Goal: Navigation & Orientation: Find specific page/section

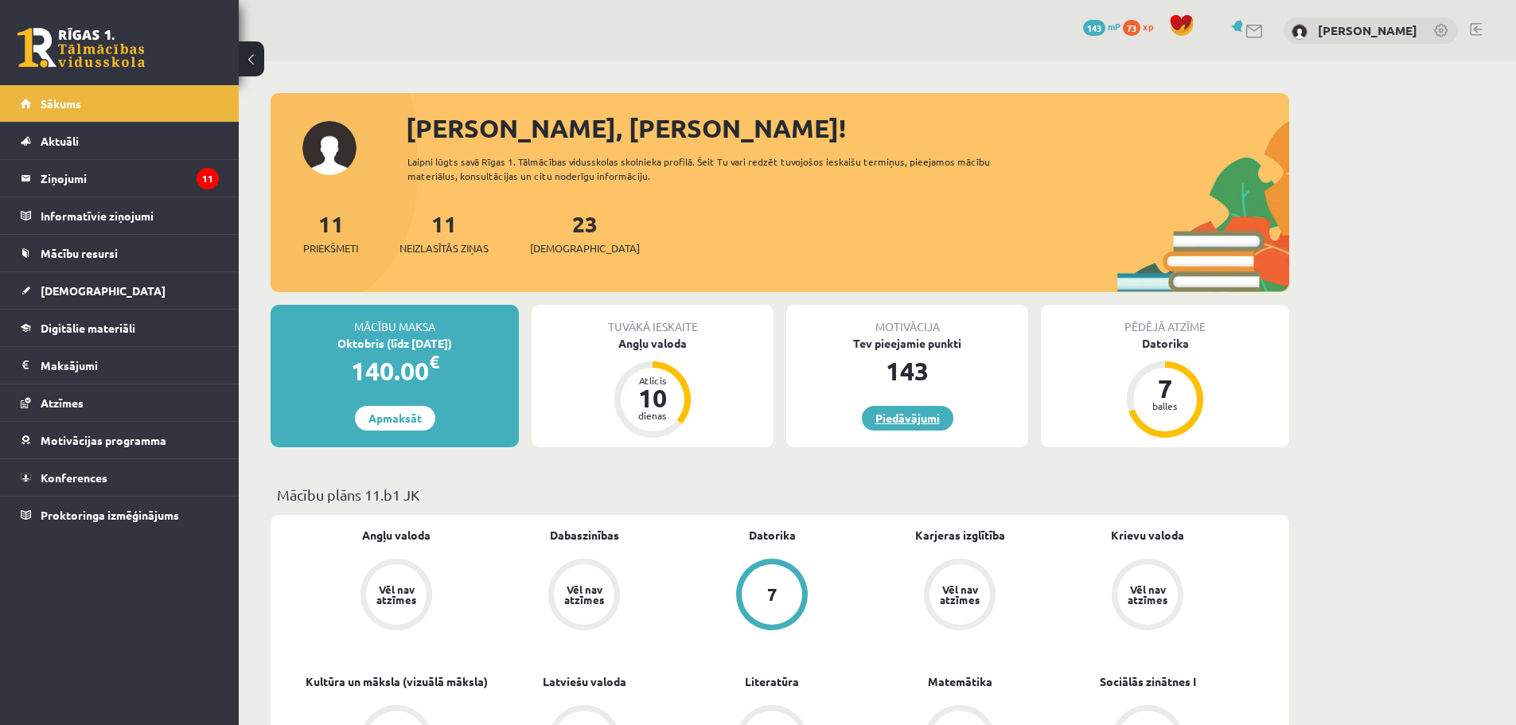
click at [914, 415] on link "Piedāvājumi" at bounding box center [908, 418] width 92 height 25
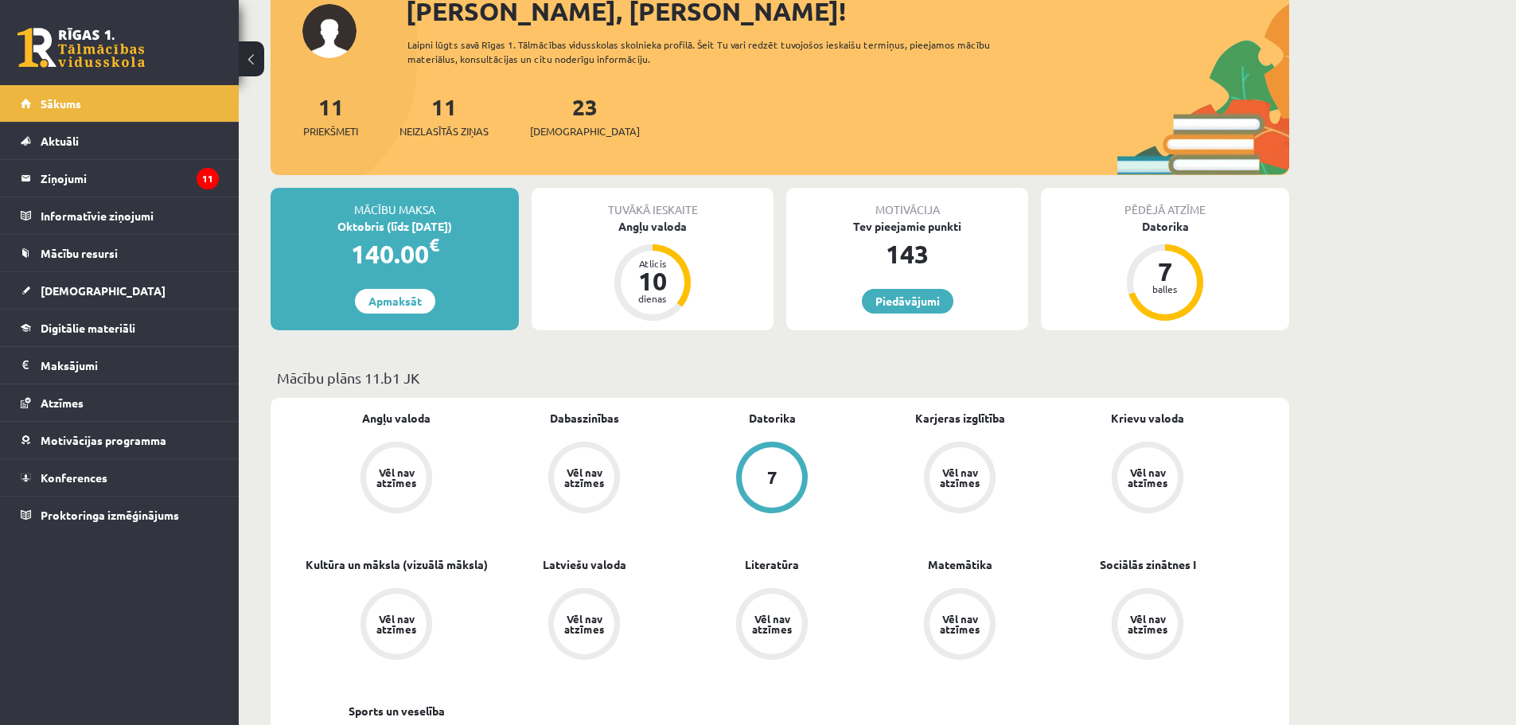
scroll to position [159, 0]
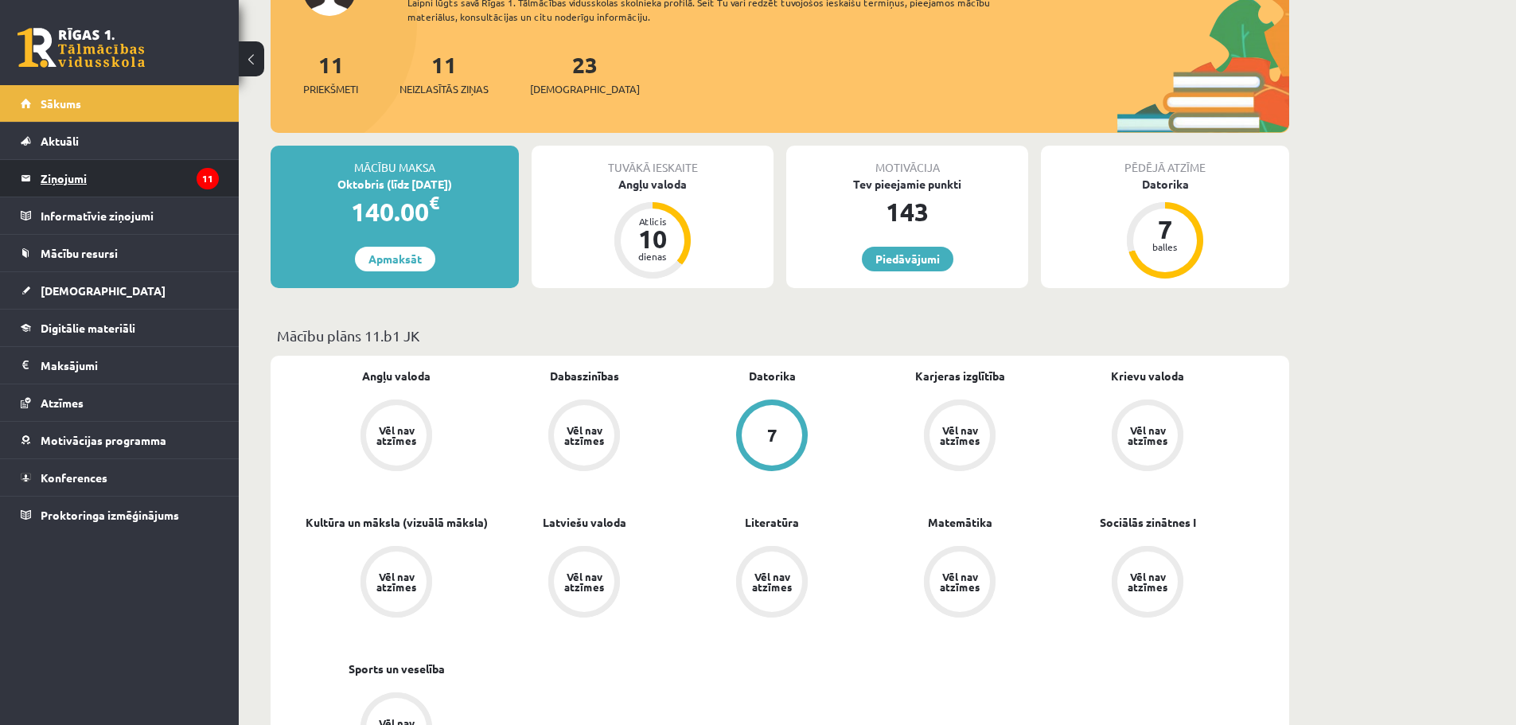
click at [33, 185] on link "Ziņojumi 11" at bounding box center [120, 178] width 198 height 37
